Goal: Task Accomplishment & Management: Manage account settings

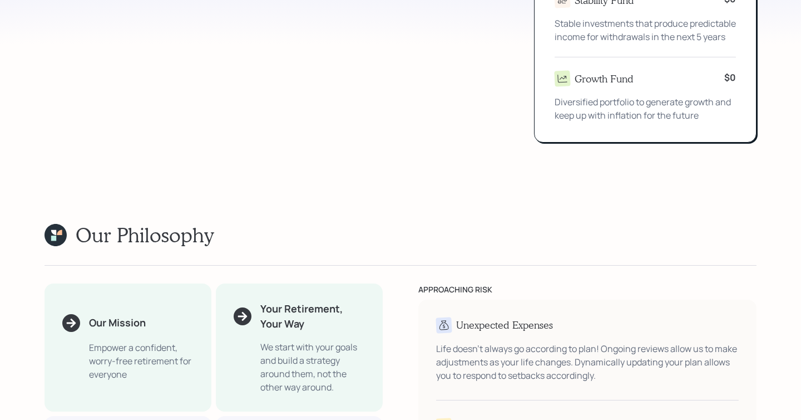
scroll to position [1248, 0]
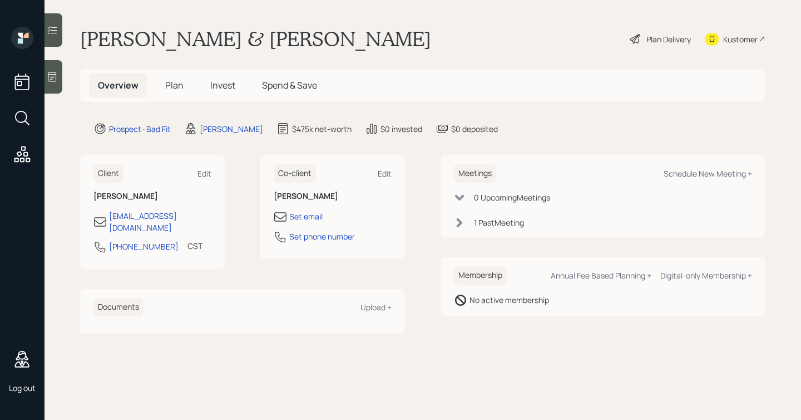
click at [168, 83] on span "Plan" at bounding box center [174, 85] width 18 height 12
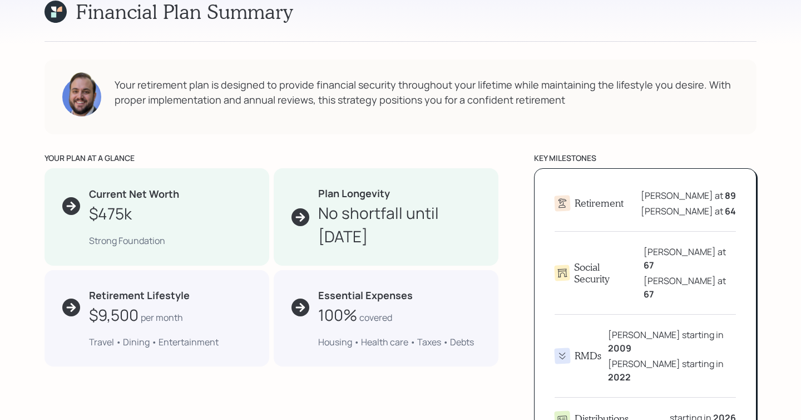
scroll to position [416, 0]
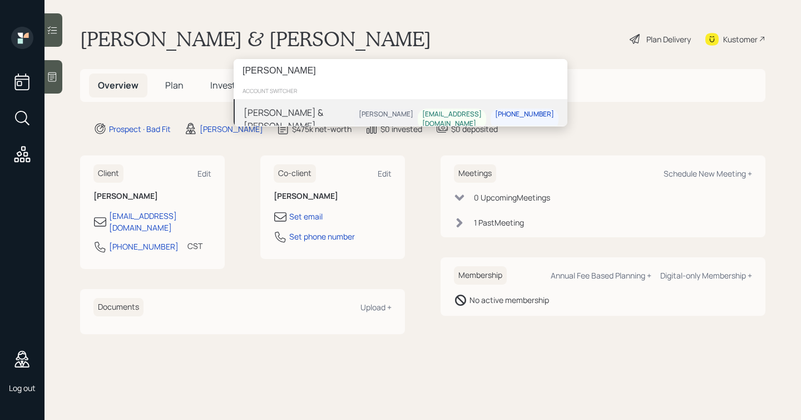
type input "[PERSON_NAME]"
